Goal: Use online tool/utility: Utilize a website feature to perform a specific function

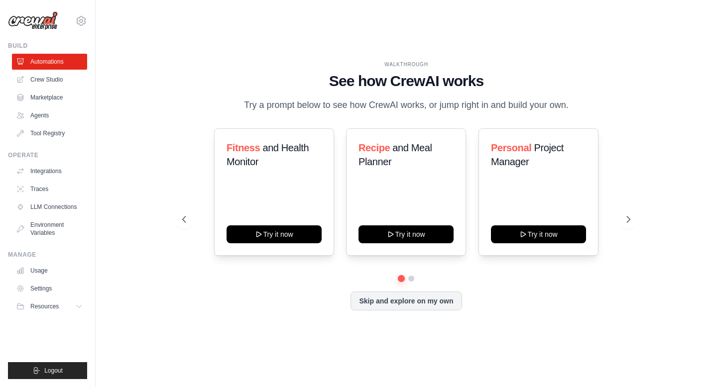
click at [0, 0] on div "[EMAIL_ADDRESS][DOMAIN_NAME] Settings Build Automations Crew Studio" at bounding box center [358, 193] width 717 height 387
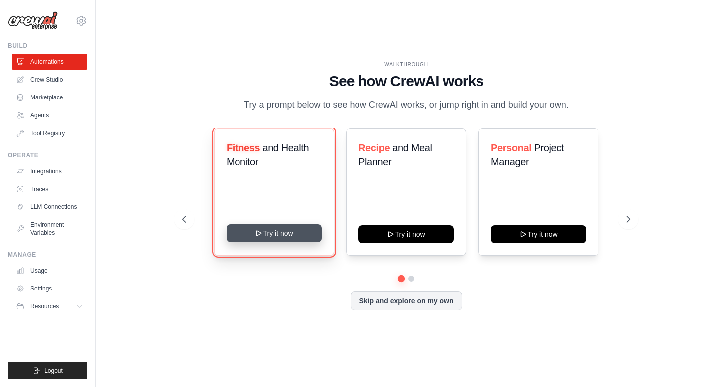
click at [285, 232] on button "Try it now" at bounding box center [273, 233] width 95 height 18
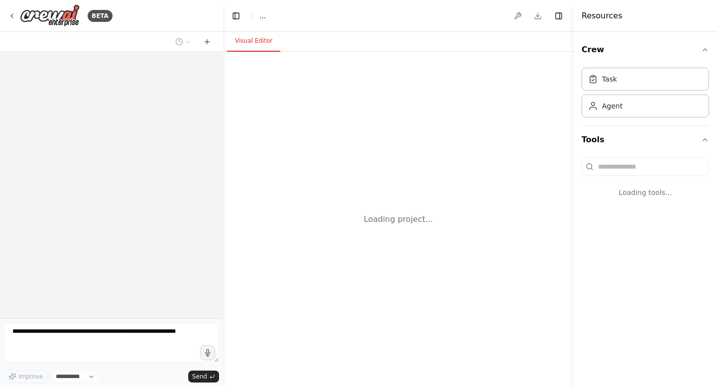
select select "****"
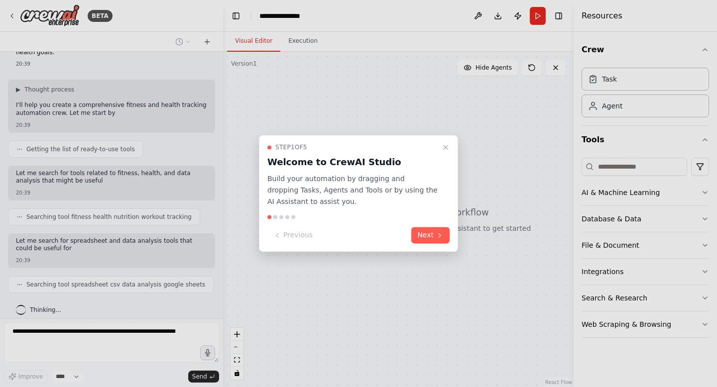
scroll to position [46, 0]
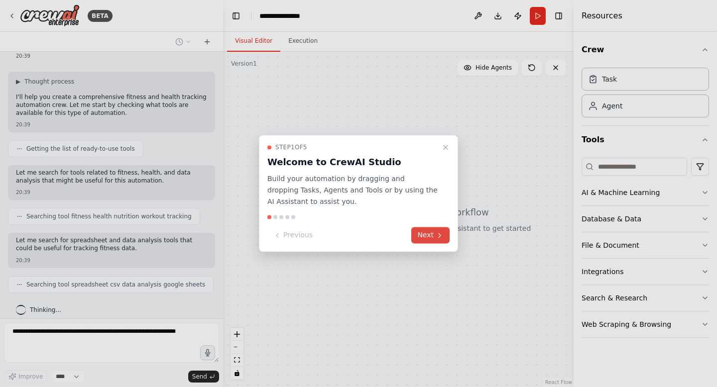
click at [438, 235] on icon at bounding box center [439, 235] width 8 height 8
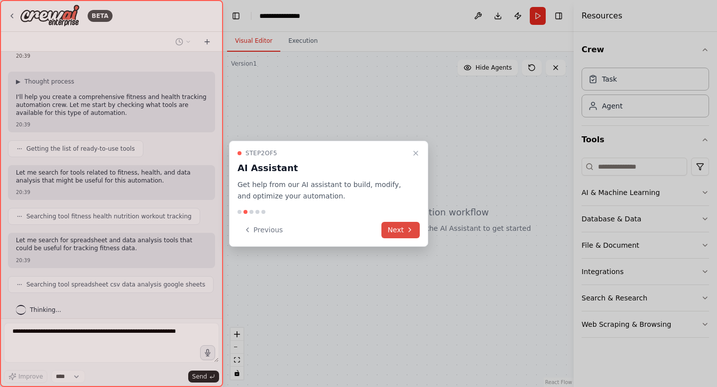
click at [398, 234] on button "Next" at bounding box center [400, 230] width 38 height 16
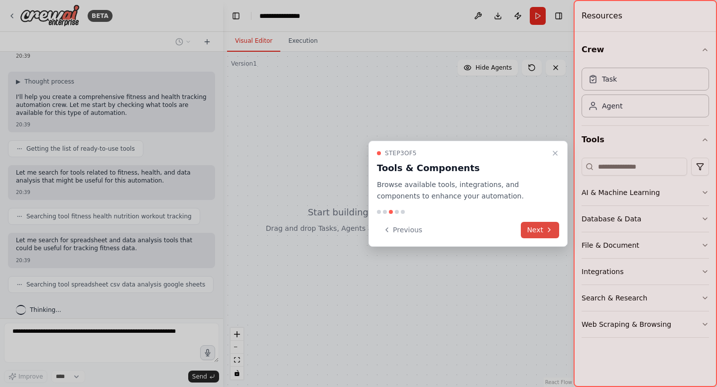
click at [542, 232] on button "Next" at bounding box center [540, 230] width 38 height 16
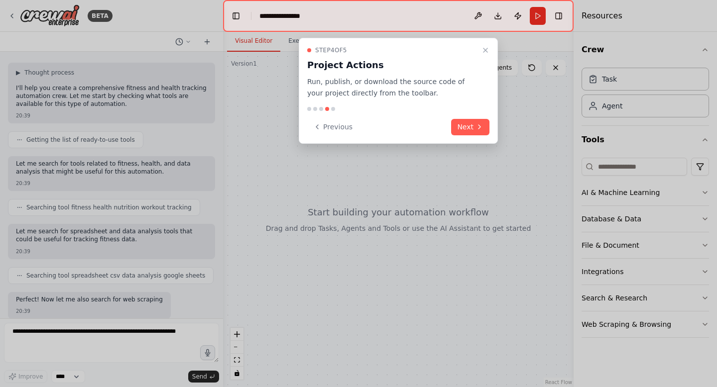
scroll to position [114, 0]
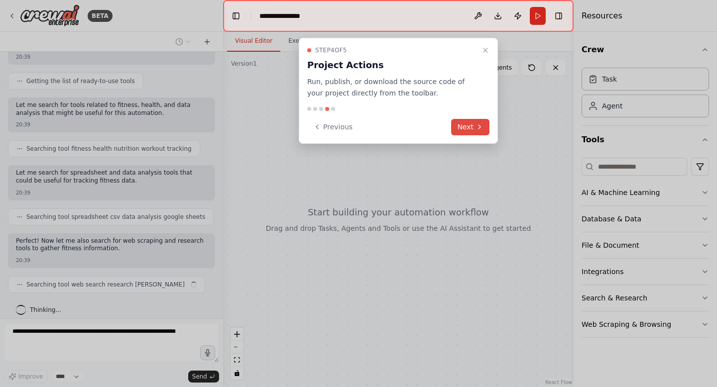
click at [464, 129] on button "Next" at bounding box center [470, 127] width 38 height 16
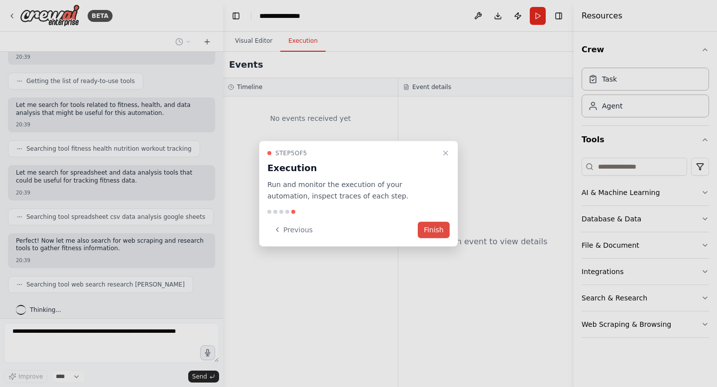
click at [429, 228] on button "Finish" at bounding box center [434, 229] width 32 height 16
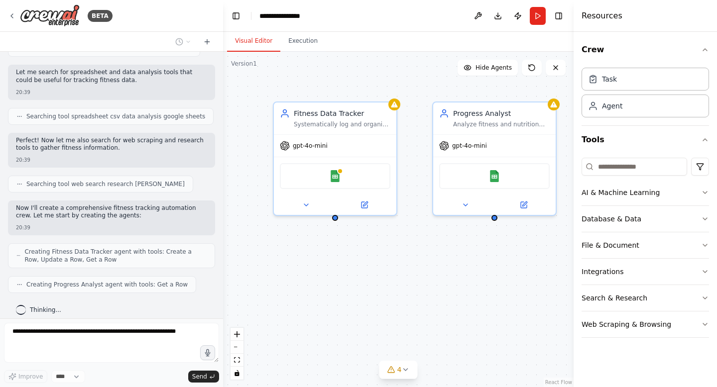
scroll to position [247, 0]
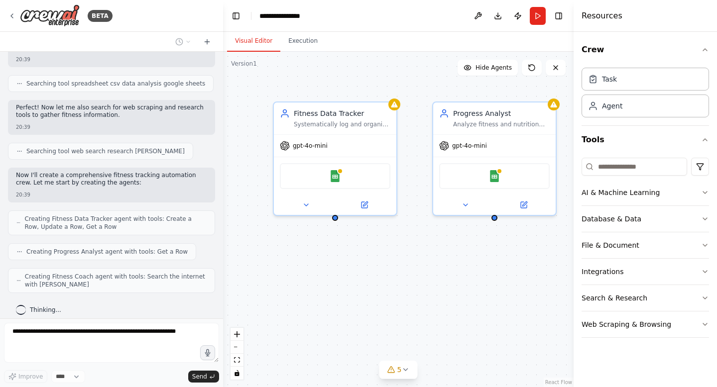
click at [368, 78] on div "Fitness Data Tracker Systematically log and organize workout data, nutrition in…" at bounding box center [398, 219] width 350 height 335
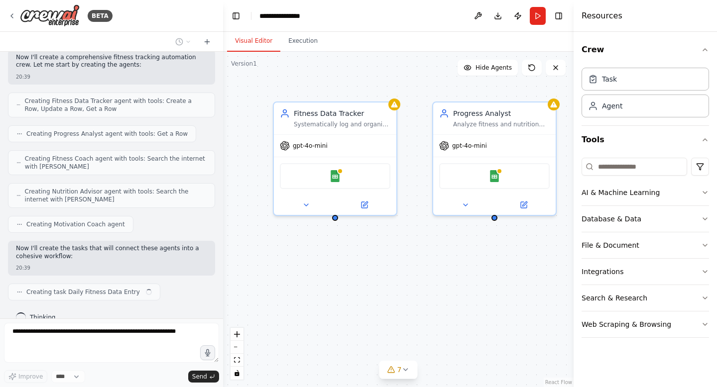
scroll to position [373, 0]
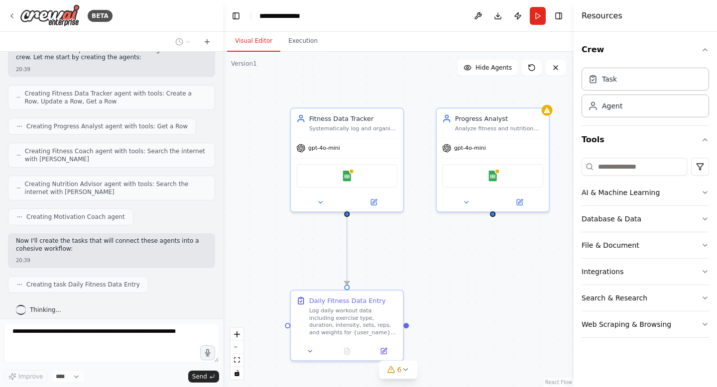
click at [513, 268] on div ".deletable-edge-delete-btn { width: 20px; height: 20px; border: 0px solid #ffff…" at bounding box center [398, 219] width 350 height 335
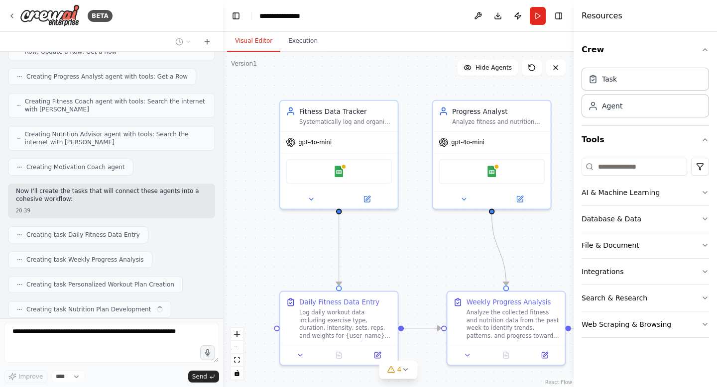
scroll to position [447, 0]
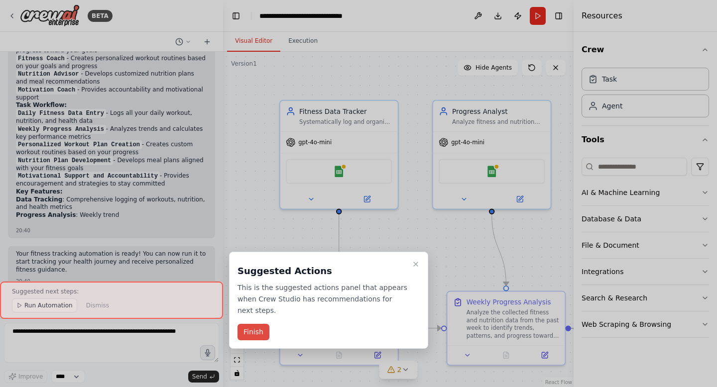
click at [252, 335] on button "Finish" at bounding box center [253, 332] width 32 height 16
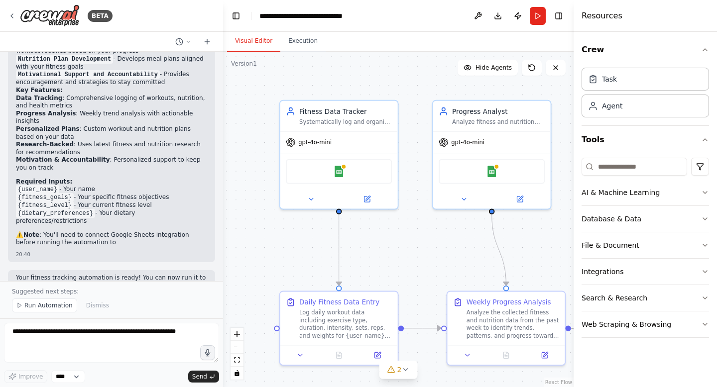
scroll to position [1040, 0]
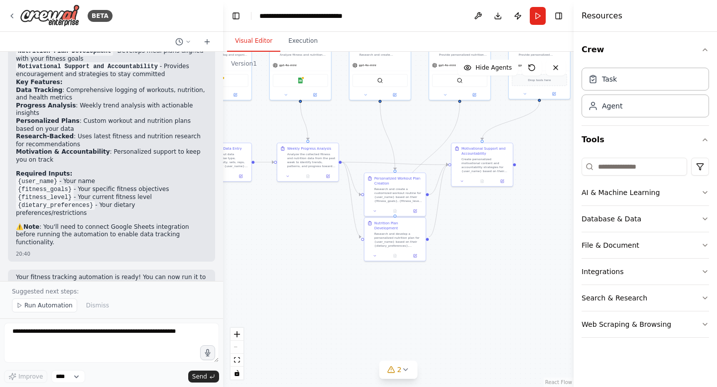
drag, startPoint x: 452, startPoint y: 257, endPoint x: 355, endPoint y: 126, distance: 162.6
click at [355, 125] on div ".deletable-edge-delete-btn { width: 20px; height: 20px; border: 0px solid #ffff…" at bounding box center [398, 219] width 350 height 335
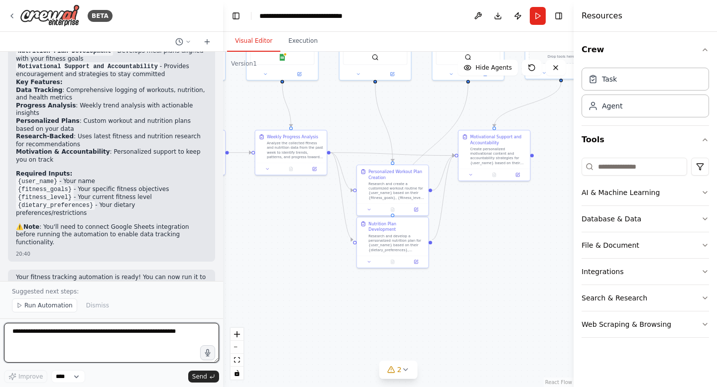
click at [64, 345] on textarea at bounding box center [111, 343] width 215 height 40
click at [59, 336] on textarea at bounding box center [111, 343] width 215 height 40
type textarea "**********"
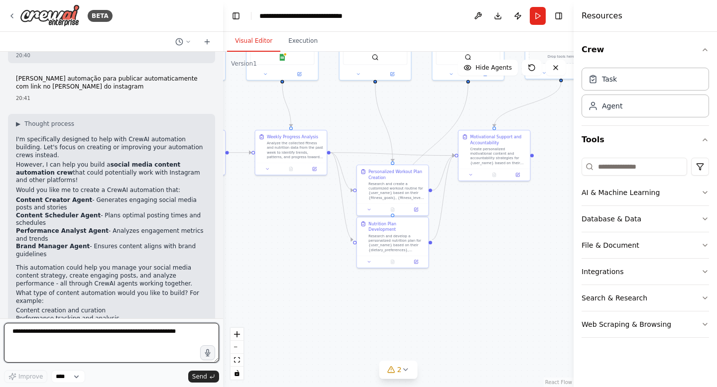
scroll to position [1307, 0]
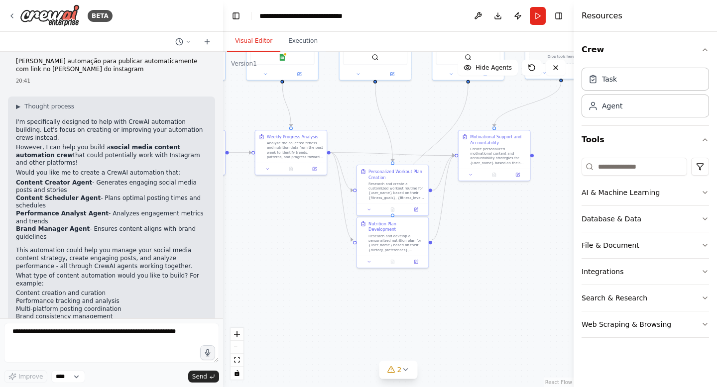
drag, startPoint x: 20, startPoint y: 63, endPoint x: 91, endPoint y: 161, distance: 120.2
click at [91, 161] on div "▶ Thought process I'm specifically designed to help with CrewAI automation buil…" at bounding box center [111, 223] width 191 height 241
click at [66, 327] on p "Let me know what social media automation goals you have, and I'll help you buil…" at bounding box center [111, 334] width 191 height 15
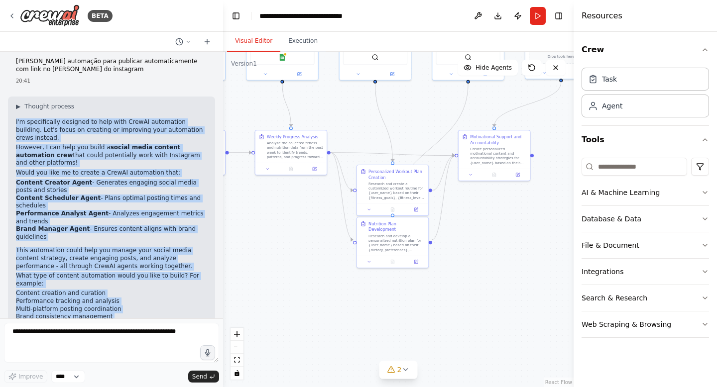
drag, startPoint x: 144, startPoint y: 288, endPoint x: 13, endPoint y: 80, distance: 246.2
click at [13, 97] on div "▶ Thought process I'm specifically designed to help with CrewAI automation buil…" at bounding box center [111, 227] width 207 height 261
